Goal: Book appointment/travel/reservation

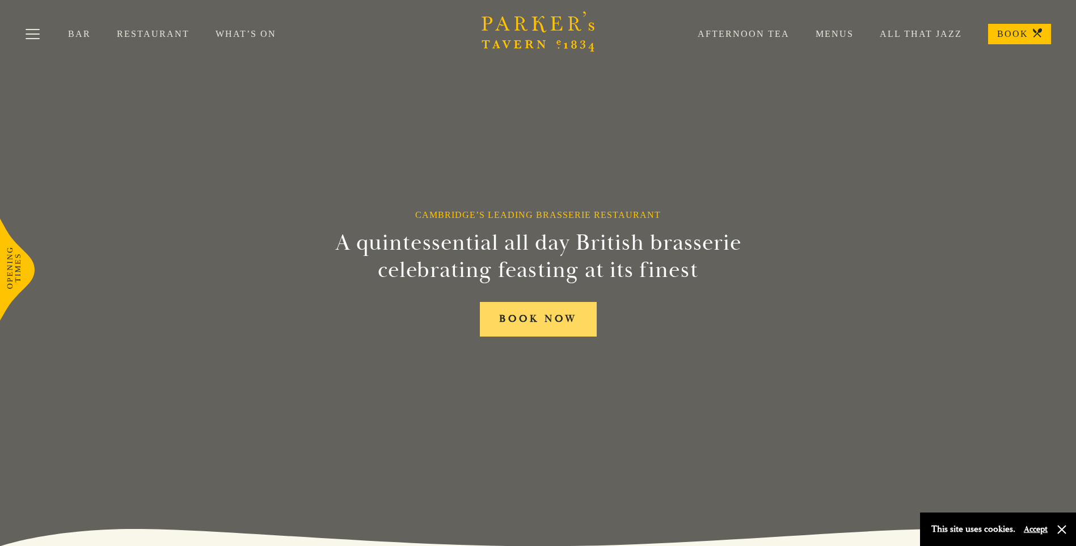
click at [529, 326] on link "BOOK NOW" at bounding box center [538, 319] width 117 height 35
click at [749, 35] on link "Afternoon Tea" at bounding box center [730, 33] width 118 height 11
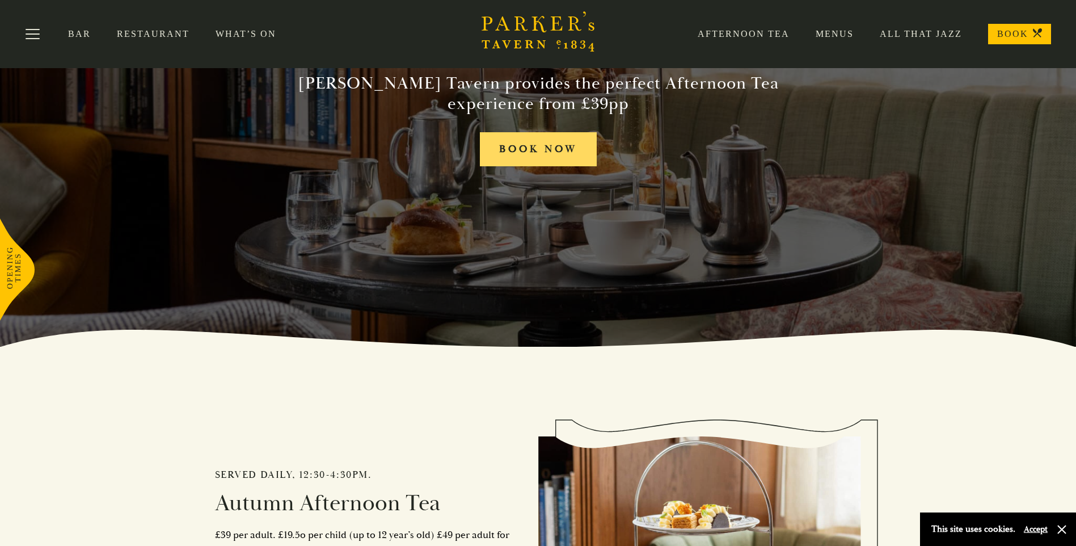
scroll to position [113, 0]
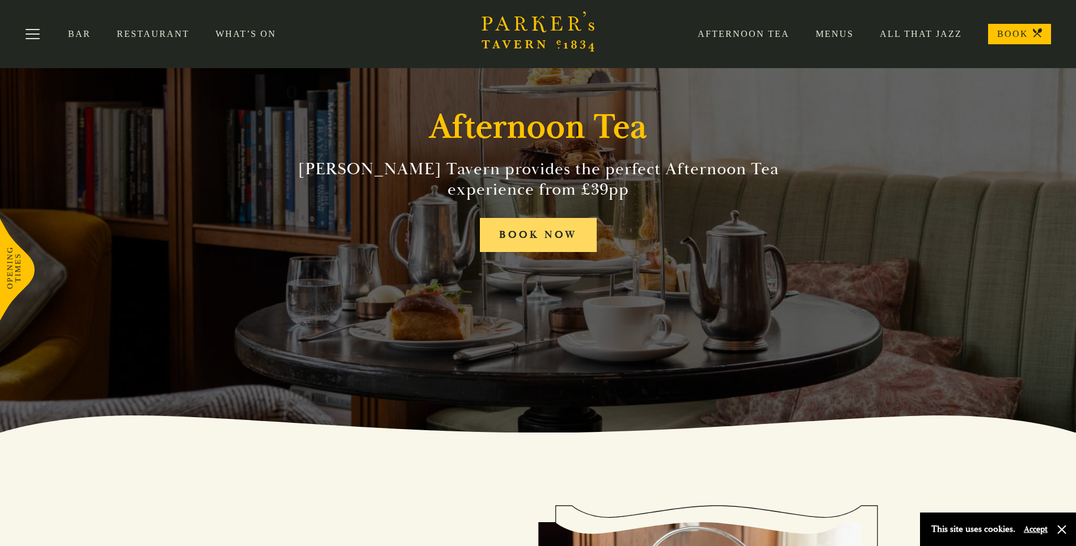
click at [500, 235] on link "BOOK NOW" at bounding box center [538, 235] width 117 height 35
click at [737, 35] on link "Afternoon Tea" at bounding box center [730, 33] width 118 height 11
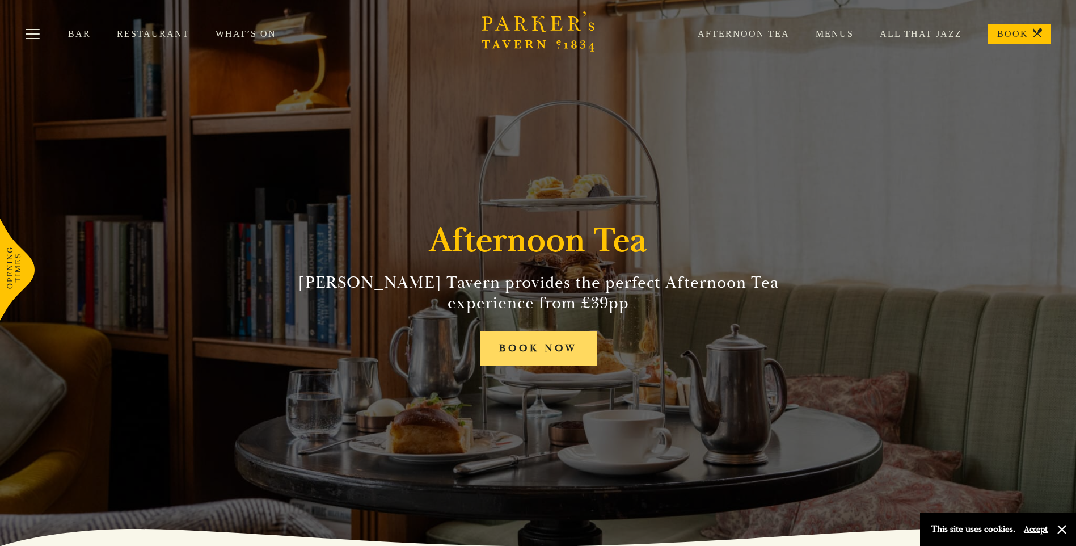
click at [512, 344] on link "BOOK NOW" at bounding box center [538, 348] width 117 height 35
